Goal: Transaction & Acquisition: Download file/media

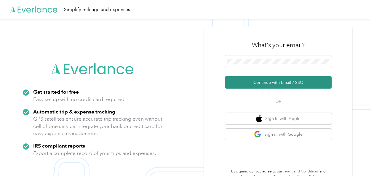
click at [269, 83] on button "Continue with Email / SSO" at bounding box center [278, 82] width 107 height 12
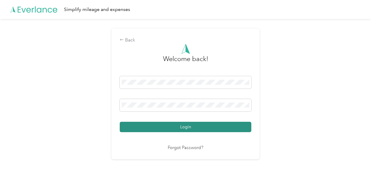
click at [194, 128] on button "Login" at bounding box center [186, 127] width 132 height 10
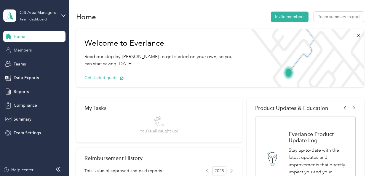
click at [25, 49] on span "Members" at bounding box center [23, 50] width 18 height 6
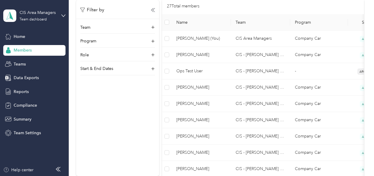
scroll to position [148, 0]
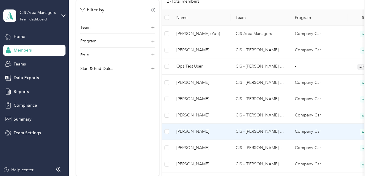
click at [254, 128] on td "CIS - [PERSON_NAME] Team" at bounding box center [260, 132] width 59 height 16
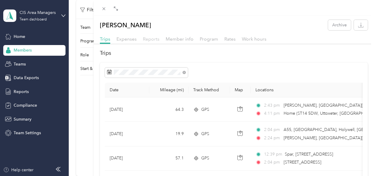
click at [148, 40] on span "Reports" at bounding box center [151, 39] width 17 height 6
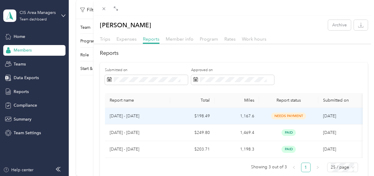
click at [295, 116] on span "needs payment" at bounding box center [288, 116] width 35 height 7
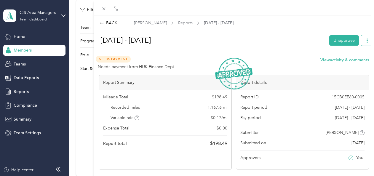
click at [363, 43] on button "button" at bounding box center [367, 40] width 12 height 10
click at [343, 63] on span "Download" at bounding box center [346, 62] width 20 height 6
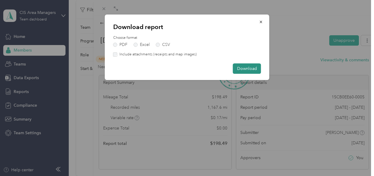
click at [253, 68] on button "Download" at bounding box center [247, 68] width 28 height 10
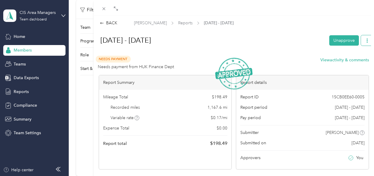
click at [365, 42] on icon "button" at bounding box center [367, 41] width 4 height 4
click at [349, 62] on span "Download" at bounding box center [346, 62] width 20 height 6
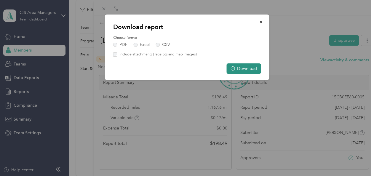
click at [243, 69] on button "Download" at bounding box center [244, 68] width 34 height 10
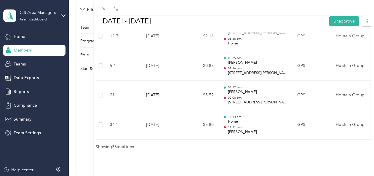
scroll to position [1143, 0]
click at [361, 23] on button "button" at bounding box center [367, 21] width 12 height 10
click at [348, 43] on span "Download" at bounding box center [346, 42] width 20 height 6
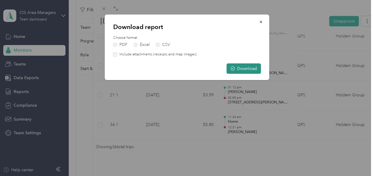
click at [244, 69] on button "Download" at bounding box center [244, 68] width 34 height 10
